Goal: Task Accomplishment & Management: Manage account settings

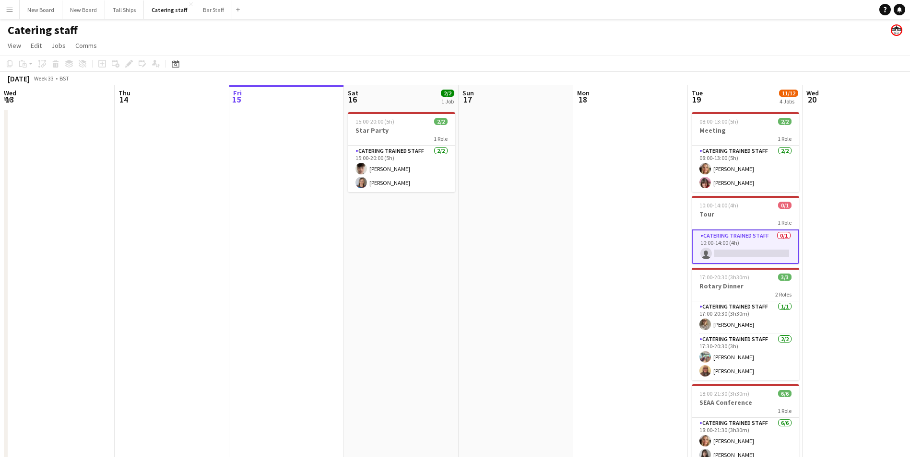
scroll to position [0, 228]
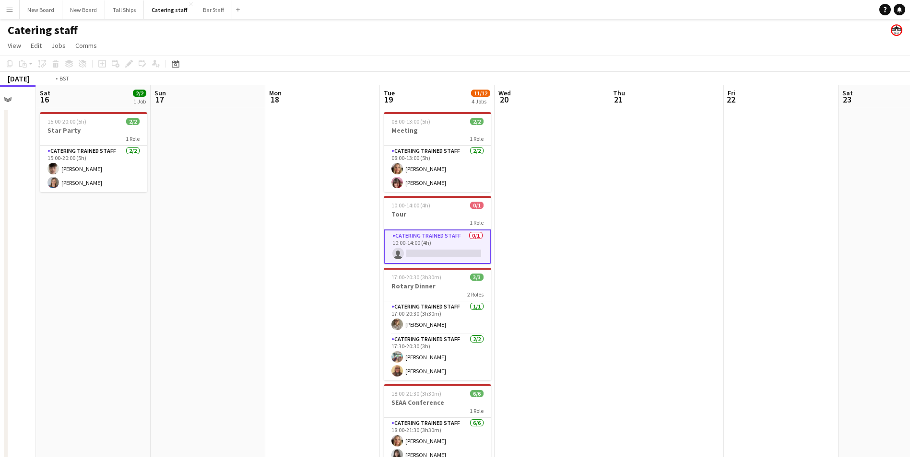
drag, startPoint x: 718, startPoint y: 291, endPoint x: 295, endPoint y: 305, distance: 422.7
click at [294, 306] on app-calendar-viewport "Wed 13 Thu 14 Fri 15 Sat 16 2/2 1 Job Sun 17 Mon 18 Tue 19 11/12 4 Jobs Wed 20 …" at bounding box center [455, 312] width 910 height 455
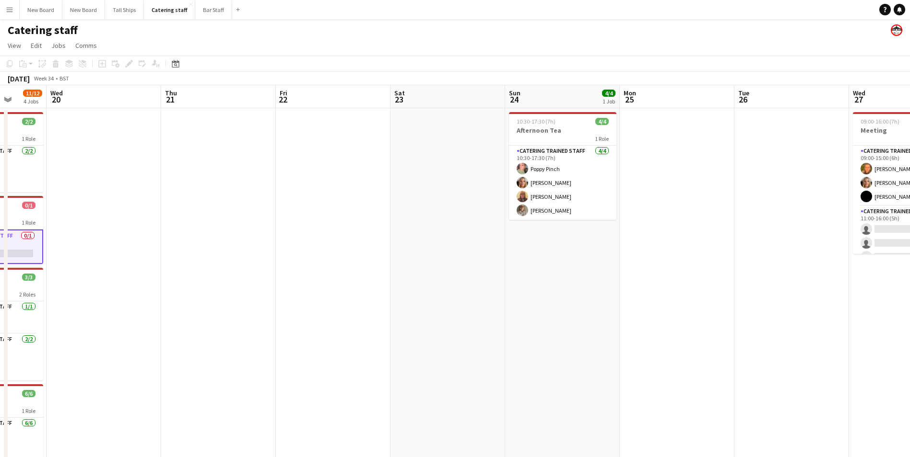
drag, startPoint x: 763, startPoint y: 349, endPoint x: 243, endPoint y: 281, distance: 524.6
click at [243, 281] on app-calendar-viewport "Sat 16 2/2 1 Job Sun 17 Mon 18 Tue 19 11/12 4 Jobs Wed 20 Thu 21 Fri 22 Sat 23 …" at bounding box center [455, 312] width 910 height 455
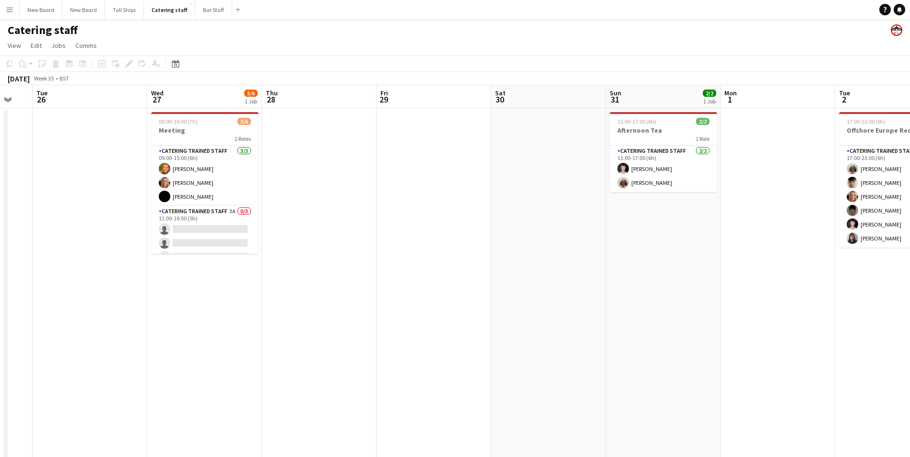
drag, startPoint x: 632, startPoint y: 290, endPoint x: 283, endPoint y: 256, distance: 350.3
click at [266, 259] on app-calendar-viewport "Sat 23 Sun 24 4/4 1 Job Mon 25 Tue 26 Wed 27 3/6 1 Job Thu 28 Fri 29 Sat 30 Sun…" at bounding box center [455, 312] width 910 height 455
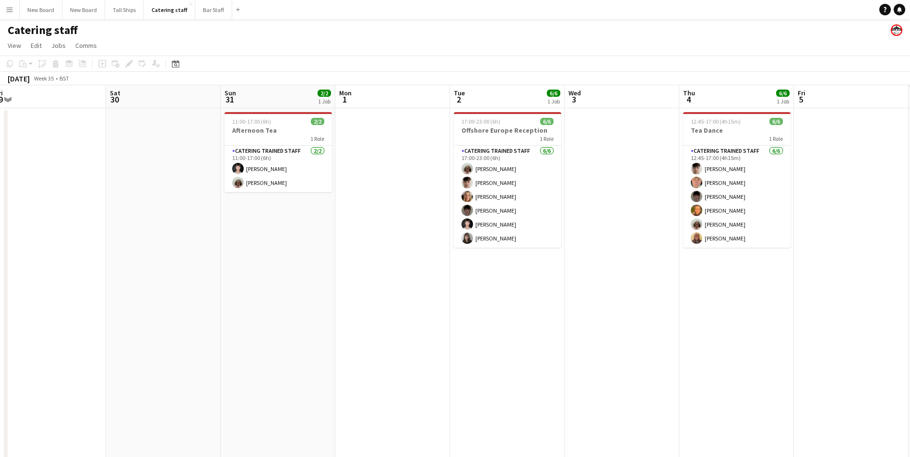
drag, startPoint x: 796, startPoint y: 355, endPoint x: 521, endPoint y: 337, distance: 275.4
click at [364, 324] on app-calendar-viewport "Tue 26 Wed 27 3/6 1 Job Thu 28 Fri 29 Sat 30 Sun 31 2/2 1 Job Mon 1 Tue 2 6/6 1…" at bounding box center [455, 312] width 910 height 455
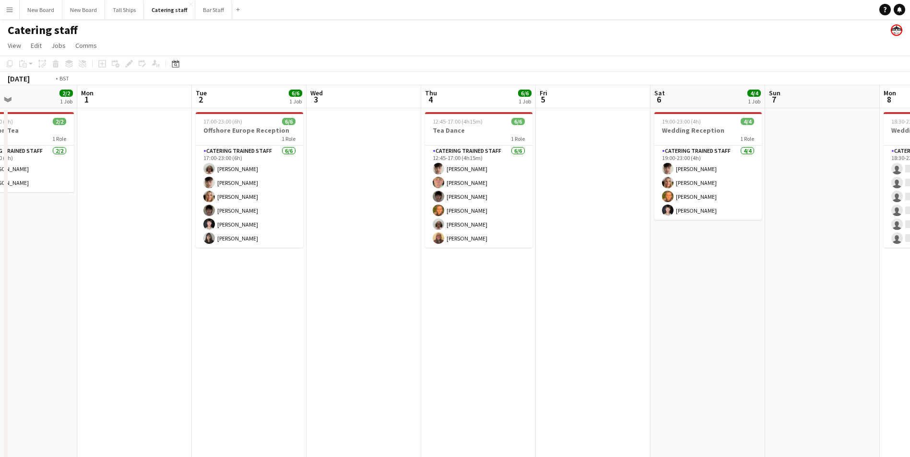
drag, startPoint x: 802, startPoint y: 404, endPoint x: 453, endPoint y: 331, distance: 357.1
click at [431, 331] on app-calendar-viewport "Thu 28 Fri 29 Sat 30 Sun 31 2/2 1 Job Mon 1 Tue 2 6/6 1 Job Wed 3 Thu 4 6/6 1 J…" at bounding box center [455, 312] width 910 height 455
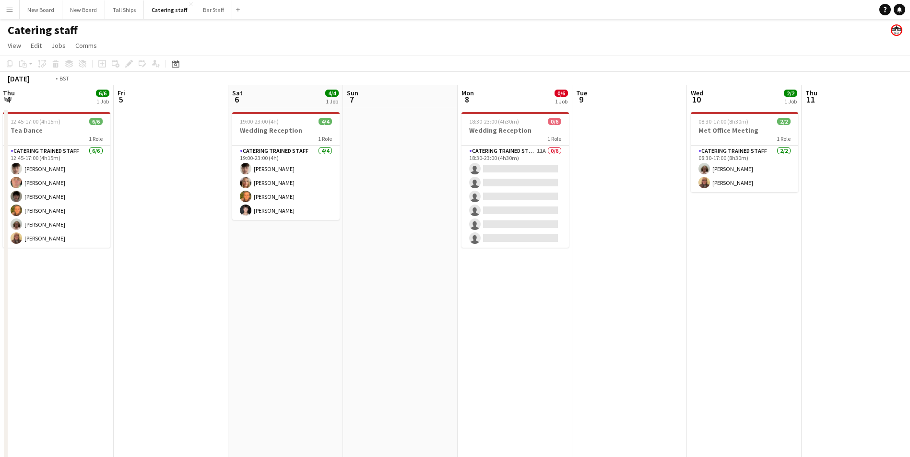
drag, startPoint x: 730, startPoint y: 365, endPoint x: 433, endPoint y: 284, distance: 307.6
click at [288, 260] on app-calendar-viewport "Mon 1 Tue 2 6/6 1 Job Wed 3 Thu 4 6/6 1 Job Fri 5 Sat 6 4/4 1 Job Sun 7 Mon 8 0…" at bounding box center [455, 312] width 910 height 455
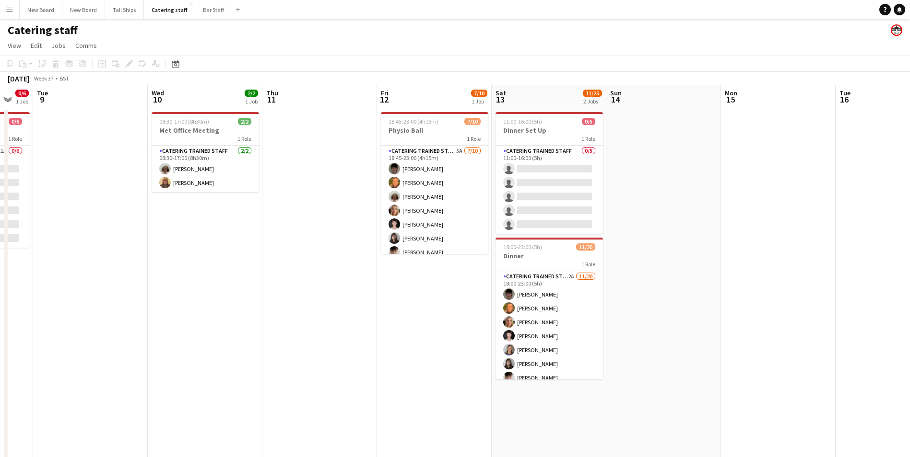
drag, startPoint x: 772, startPoint y: 379, endPoint x: 658, endPoint y: 344, distance: 118.9
click at [646, 349] on app-calendar-viewport "Sat 6 4/4 1 Job Sun 7 Mon 8 0/6 1 Job Tue 9 Wed 10 2/2 1 Job Thu 11 Fri 12 7/10…" at bounding box center [455, 312] width 910 height 455
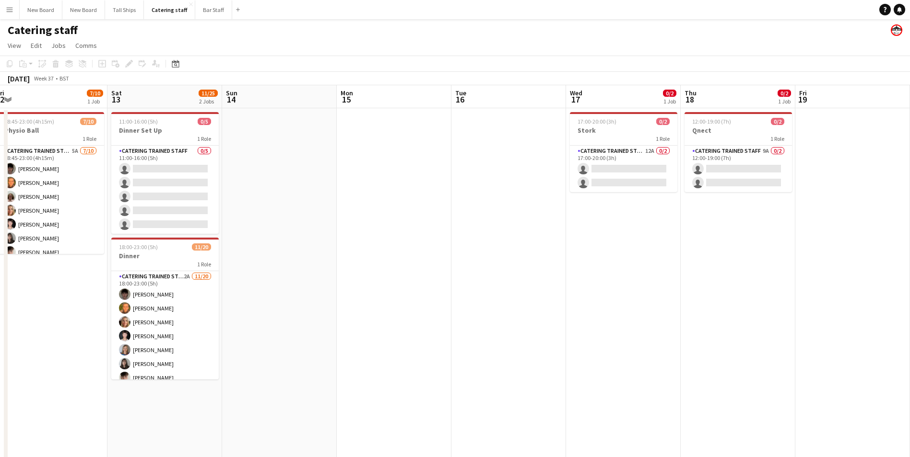
drag, startPoint x: 673, startPoint y: 378, endPoint x: 607, endPoint y: 358, distance: 69.3
click at [591, 364] on app-calendar-viewport "Tue 9 Wed 10 2/2 1 Job Thu 11 Fri 12 7/10 1 Job Sat 13 11/25 2 Jobs Sun 14 Mon …" at bounding box center [455, 312] width 910 height 455
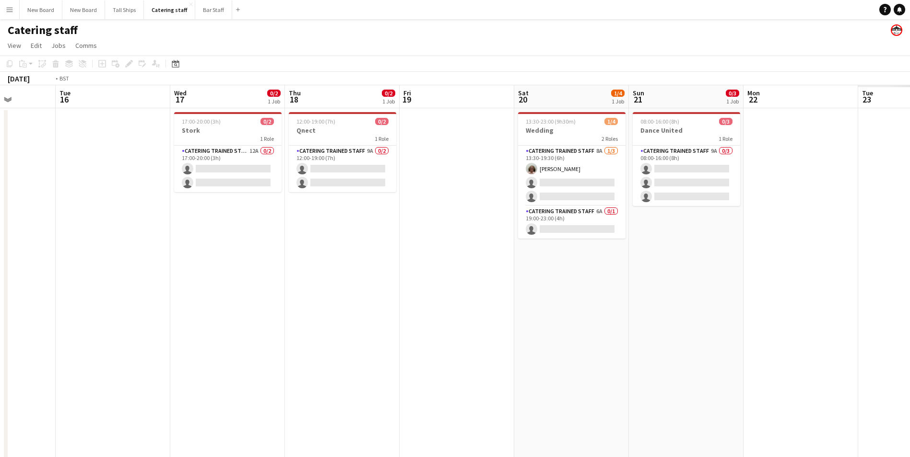
drag, startPoint x: 565, startPoint y: 366, endPoint x: 420, endPoint y: 310, distance: 155.8
click at [364, 310] on app-calendar-viewport "Fri 12 7/10 1 Job Sat 13 11/25 2 Jobs Sun 14 Mon 15 Tue 16 Wed 17 0/2 1 Job Thu…" at bounding box center [455, 312] width 910 height 455
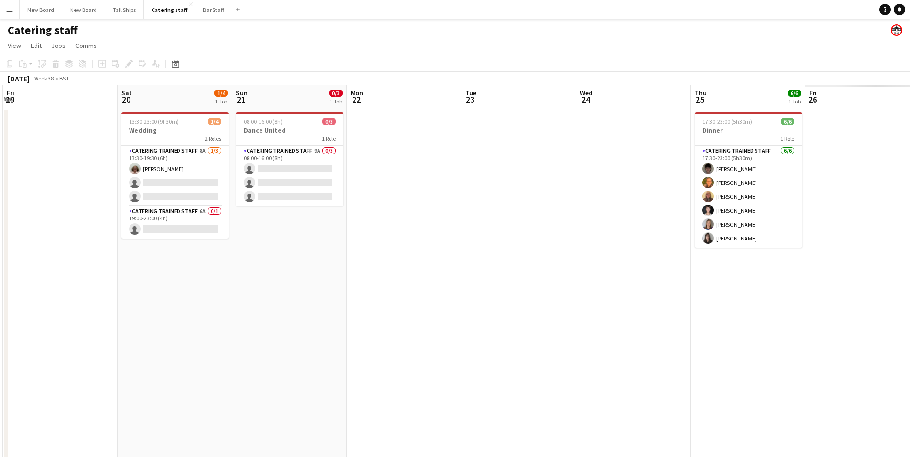
drag, startPoint x: 762, startPoint y: 377, endPoint x: 443, endPoint y: 308, distance: 326.7
click at [443, 308] on app-calendar-viewport "Tue 16 Wed 17 0/2 1 Job Thu 18 0/2 1 Job Fri 19 Sat 20 1/4 1 Job Sun 21 0/3 1 J…" at bounding box center [455, 312] width 910 height 455
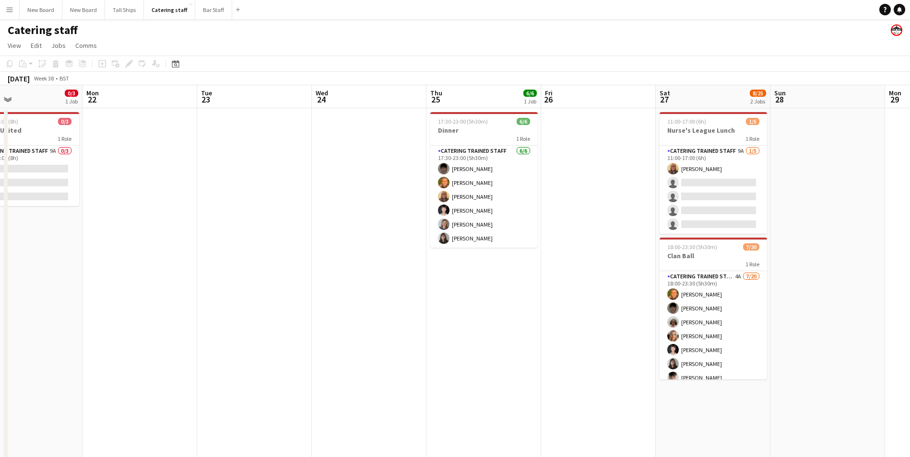
drag, startPoint x: 869, startPoint y: 385, endPoint x: 562, endPoint y: 336, distance: 310.8
click at [562, 336] on app-calendar-viewport "Thu 18 0/2 1 Job Fri 19 Sat 20 1/4 1 Job Sun 21 0/3 1 Job Mon 22 Tue 23 Wed 24 …" at bounding box center [455, 312] width 910 height 455
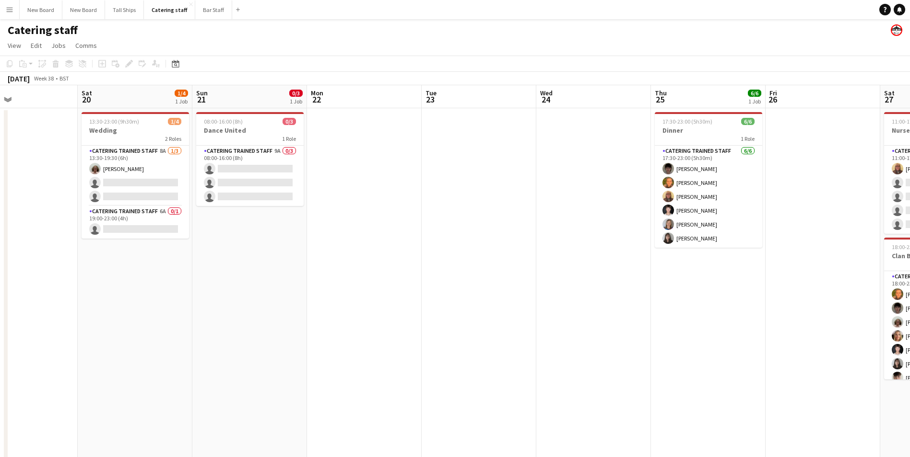
drag, startPoint x: 176, startPoint y: 285, endPoint x: 665, endPoint y: 348, distance: 493.1
click at [671, 352] on app-calendar-viewport "Wed 17 0/2 1 Job Thu 18 0/2 1 Job Fri 19 Sat 20 1/4 1 Job Sun 21 0/3 1 Job Mon …" at bounding box center [455, 312] width 910 height 455
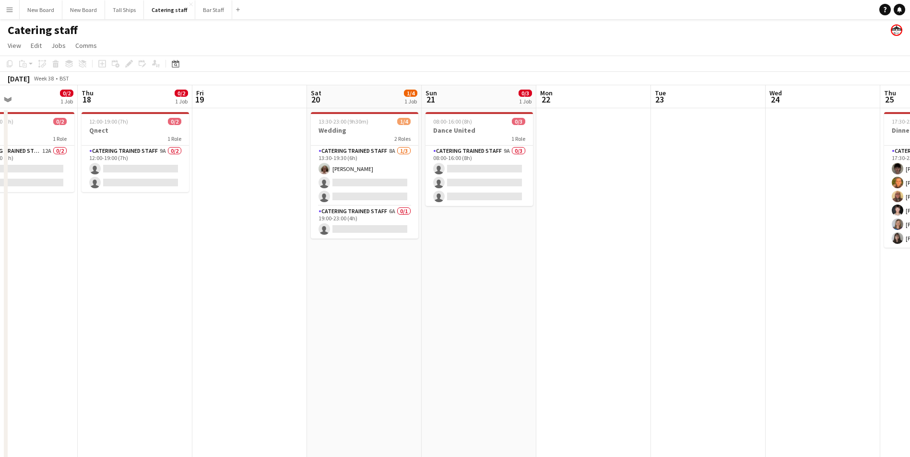
scroll to position [0, 266]
click at [489, 169] on app-card-role "Catering trained staff 9A 0/3 08:00-16:00 (8h) single-neutral-actions single-ne…" at bounding box center [479, 176] width 107 height 60
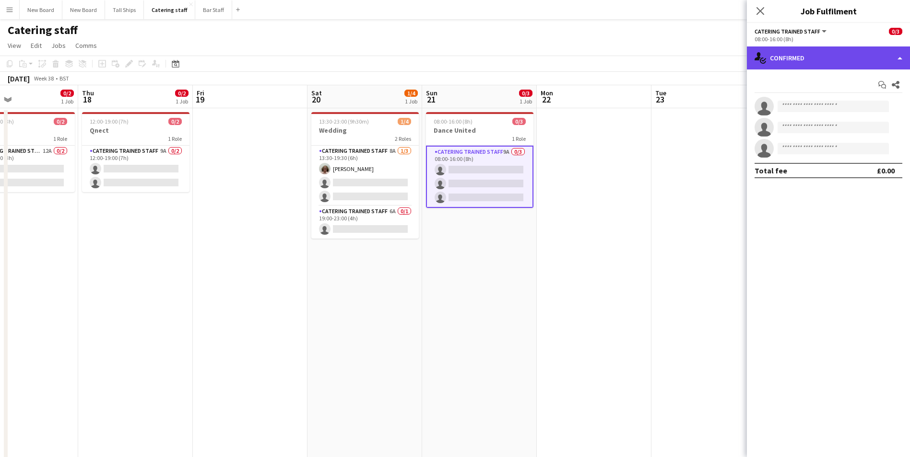
click at [863, 59] on div "single-neutral-actions-check-2 Confirmed" at bounding box center [828, 58] width 163 height 23
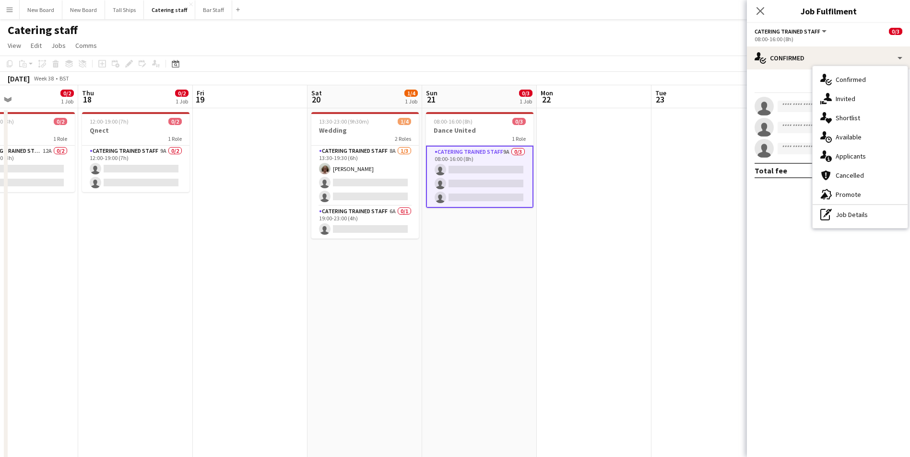
drag, startPoint x: 681, startPoint y: 283, endPoint x: 685, endPoint y: 278, distance: 6.5
click at [685, 278] on app-calendar-viewport "Mon 15 Tue 16 Wed 17 0/2 1 Job Thu 18 0/2 1 Job Fri 19 Sat 20 1/4 1 Job Sun 21 …" at bounding box center [455, 312] width 910 height 455
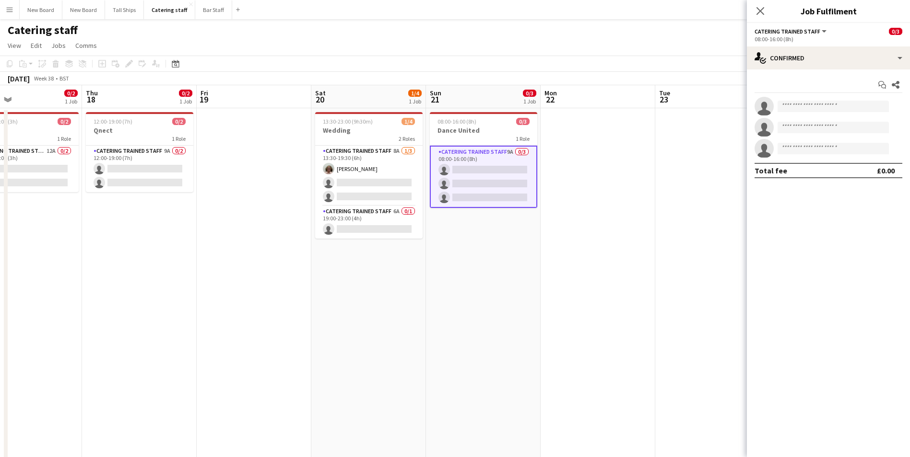
click at [762, 10] on icon at bounding box center [760, 11] width 8 height 8
